Goal: Navigation & Orientation: Find specific page/section

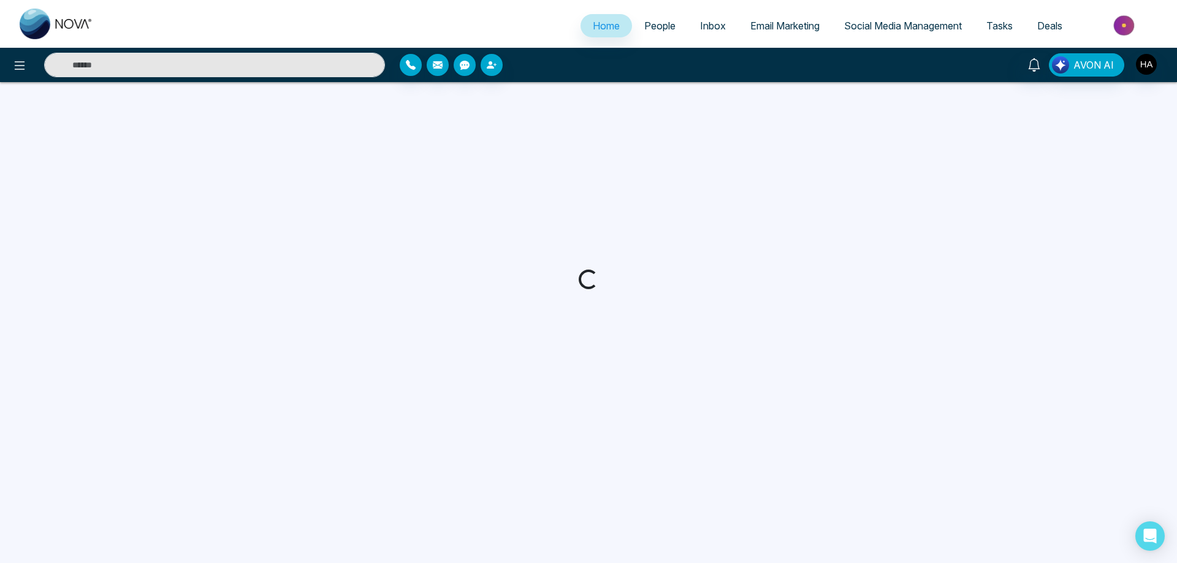
select select "*"
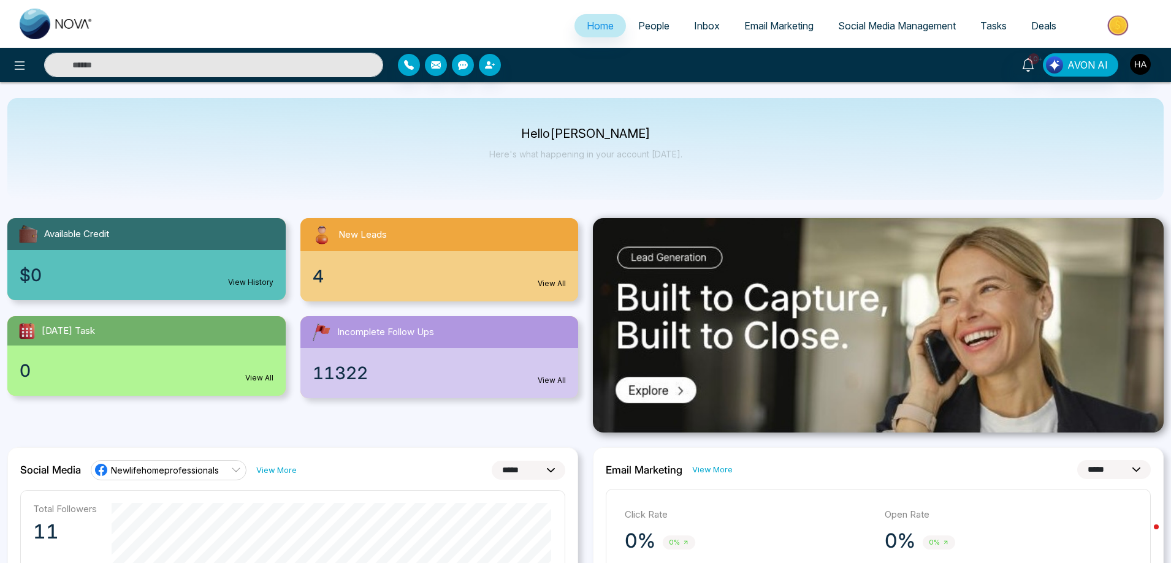
click at [434, 273] on div "4 View All" at bounding box center [439, 276] width 278 height 50
